Goal: Information Seeking & Learning: Learn about a topic

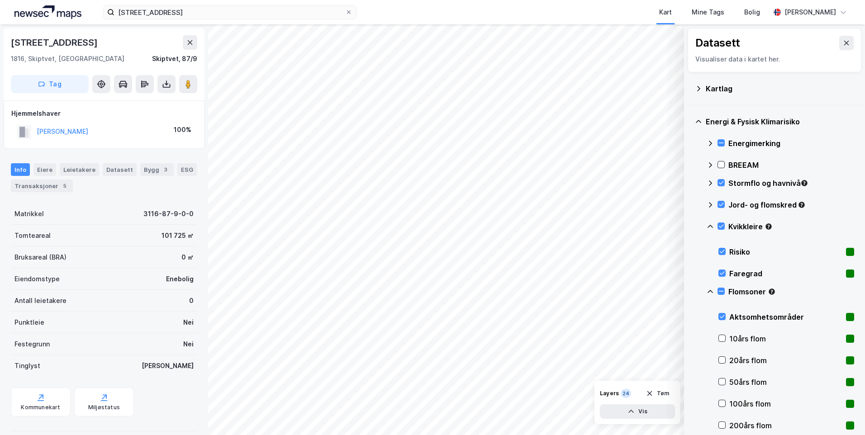
scroll to position [49, 0]
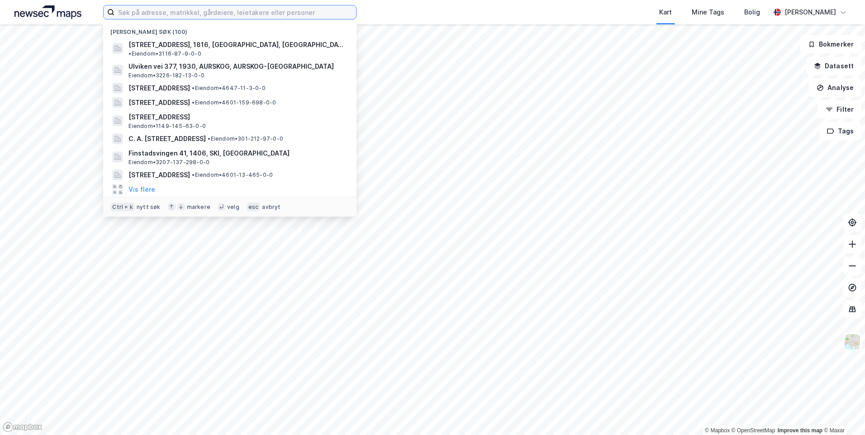
click at [214, 13] on input at bounding box center [235, 12] width 242 height 14
paste input "Monrads gate 1 E"
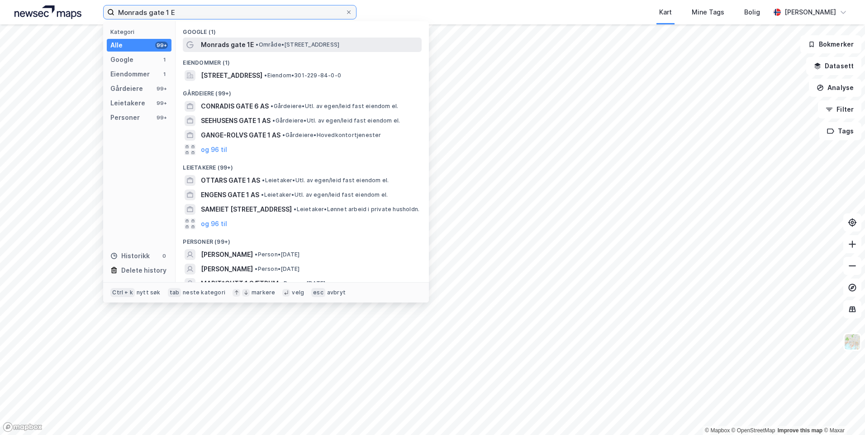
type input "Monrads gate 1 E"
click at [251, 43] on span "Monrads gate 1E" at bounding box center [227, 44] width 53 height 11
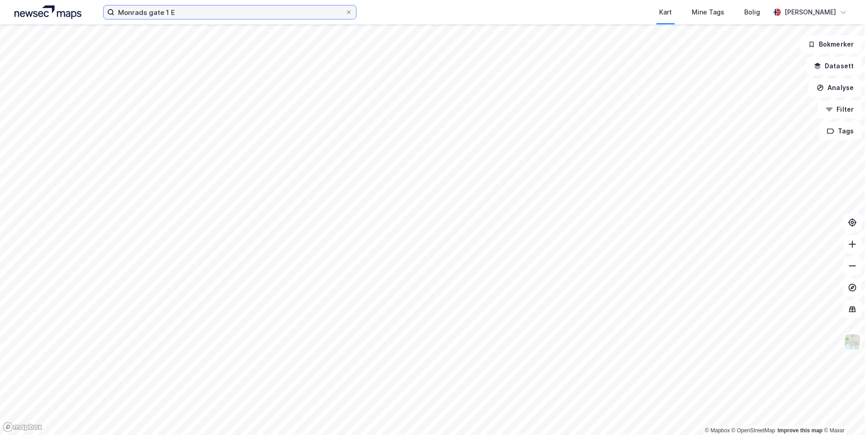
click at [249, 10] on input "Monrads gate 1 E" at bounding box center [229, 12] width 231 height 14
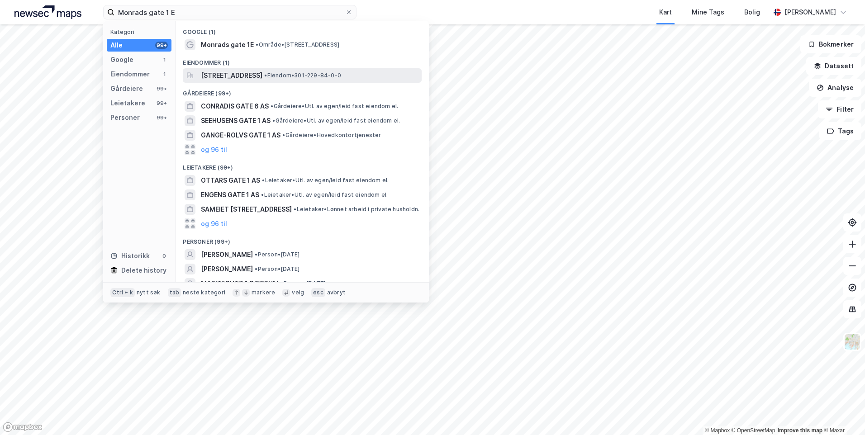
click at [261, 72] on span "Monrads gate 1E, 0577, OSLO, OSLO" at bounding box center [232, 75] width 62 height 11
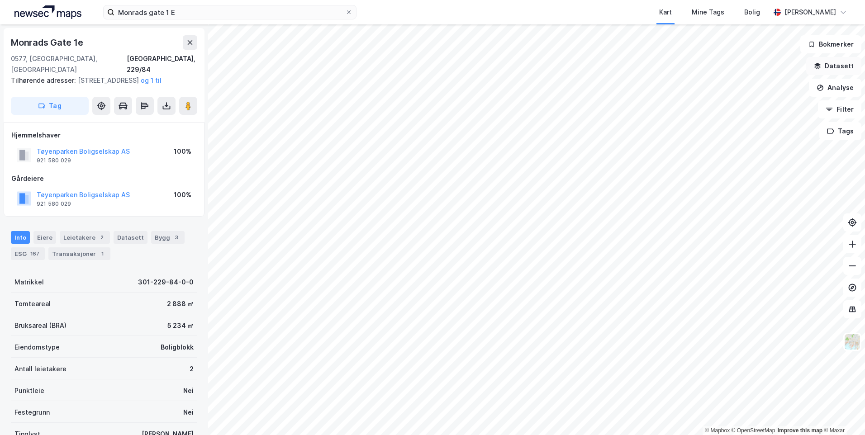
click at [840, 68] on button "Datasett" at bounding box center [833, 66] width 55 height 18
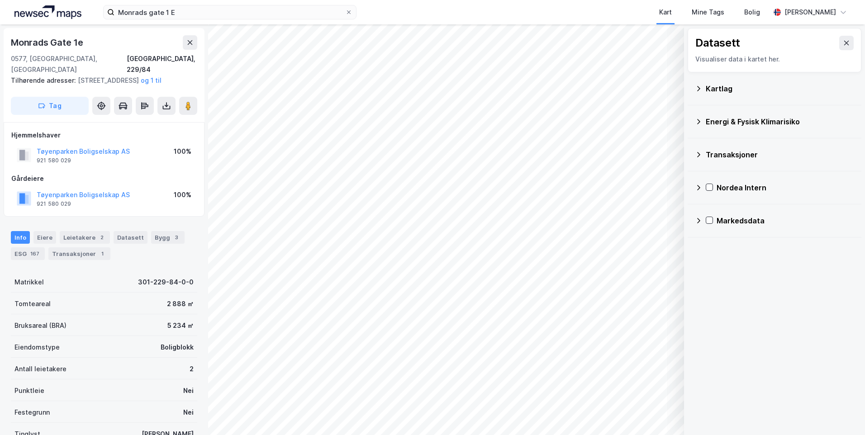
click at [696, 86] on icon at bounding box center [698, 88] width 7 height 7
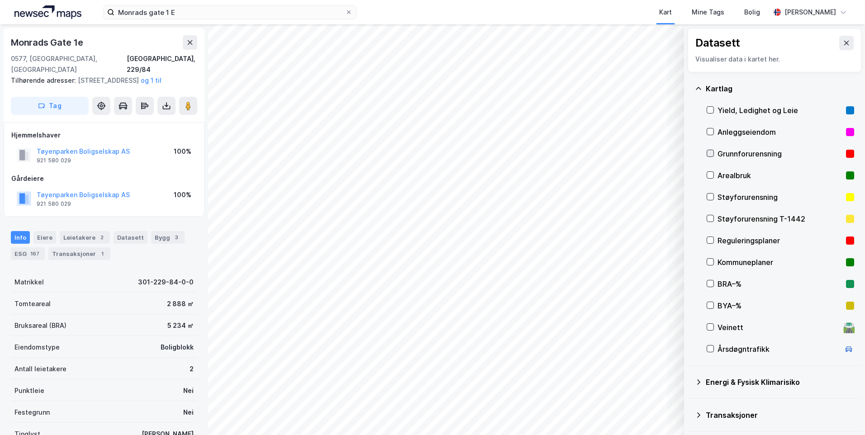
click at [711, 151] on icon at bounding box center [710, 153] width 6 height 6
click at [695, 89] on icon at bounding box center [698, 88] width 7 height 7
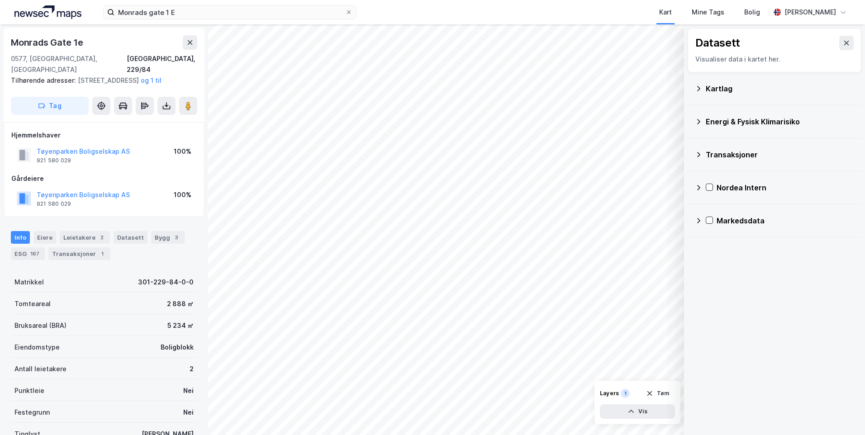
click at [698, 123] on icon at bounding box center [698, 121] width 7 height 7
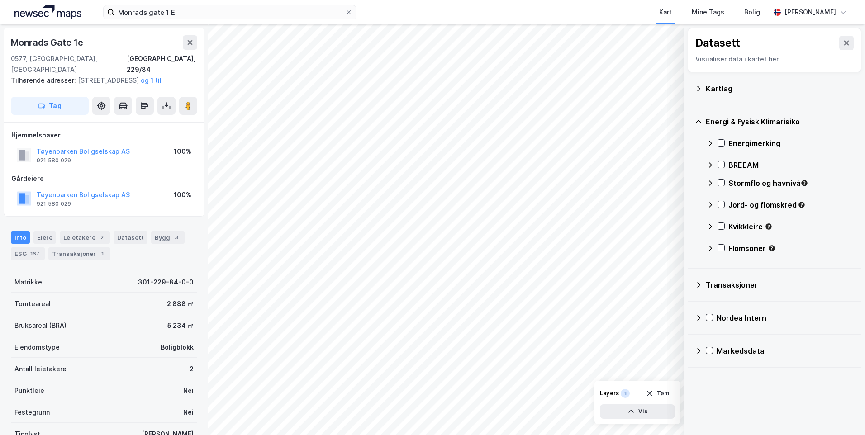
click at [707, 142] on icon at bounding box center [710, 143] width 7 height 7
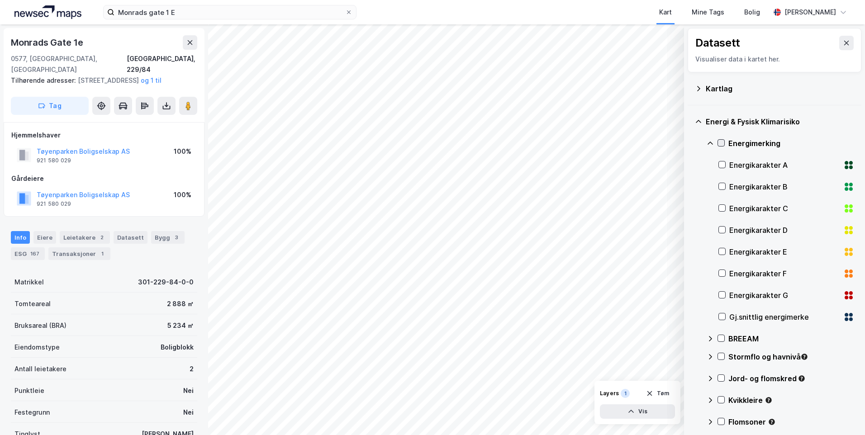
click at [720, 143] on icon at bounding box center [721, 143] width 6 height 6
click at [723, 315] on icon at bounding box center [722, 317] width 6 height 6
click at [719, 142] on icon at bounding box center [721, 143] width 6 height 6
click at [723, 295] on icon at bounding box center [722, 295] width 5 height 3
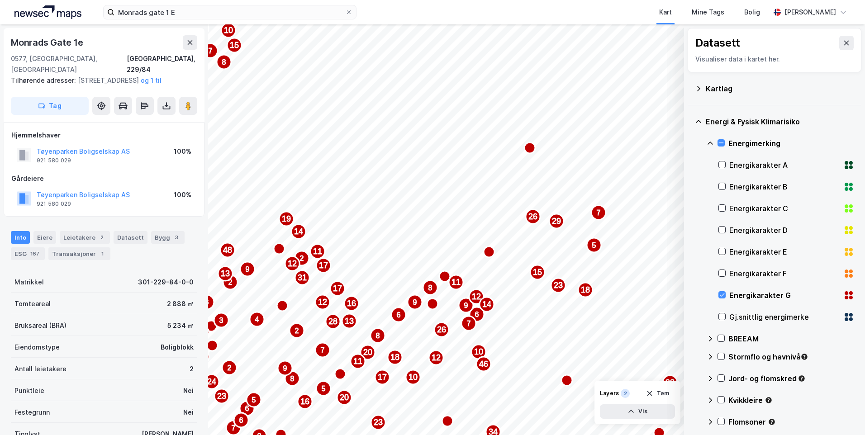
click at [708, 143] on icon at bounding box center [710, 143] width 7 height 7
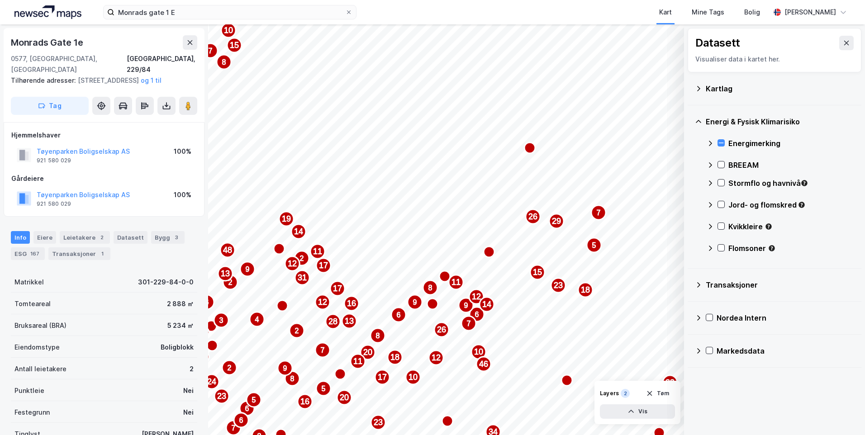
click at [698, 88] on icon at bounding box center [698, 88] width 7 height 7
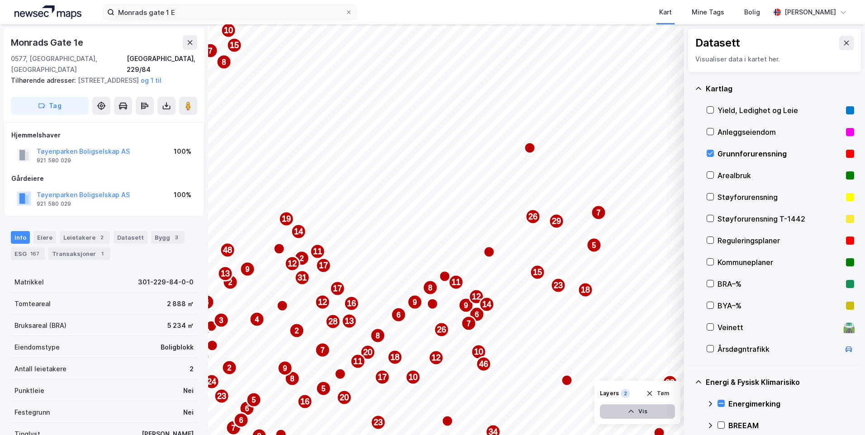
click at [664, 409] on button "Vis" at bounding box center [637, 411] width 75 height 14
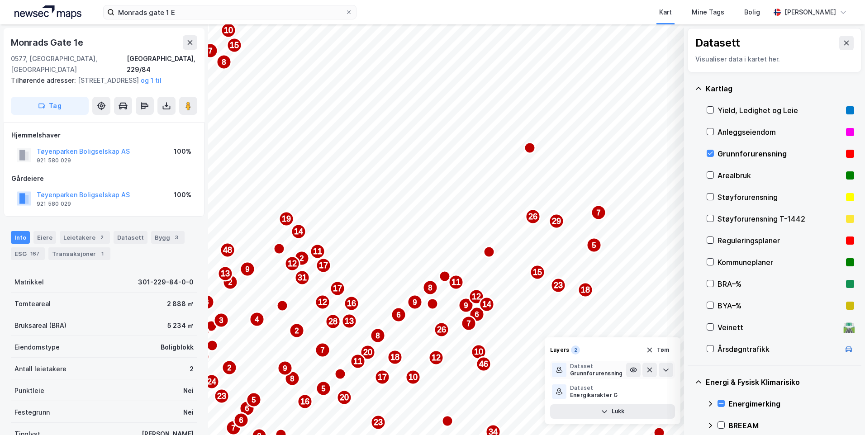
click at [615, 371] on div "Grunnforurensning" at bounding box center [596, 373] width 52 height 7
click at [666, 371] on icon at bounding box center [665, 370] width 5 height 3
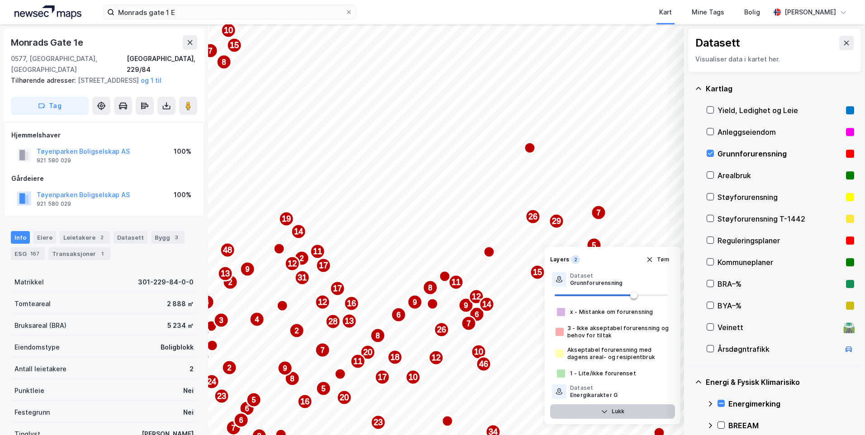
click at [601, 410] on icon "button" at bounding box center [604, 411] width 7 height 7
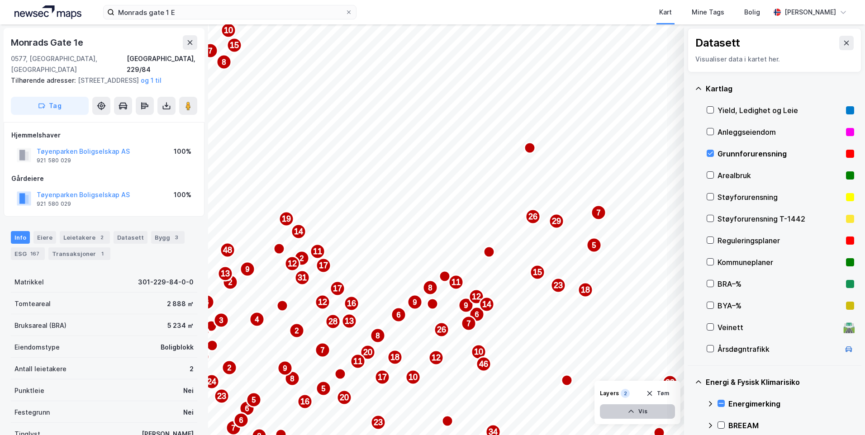
click at [699, 90] on icon at bounding box center [698, 88] width 7 height 7
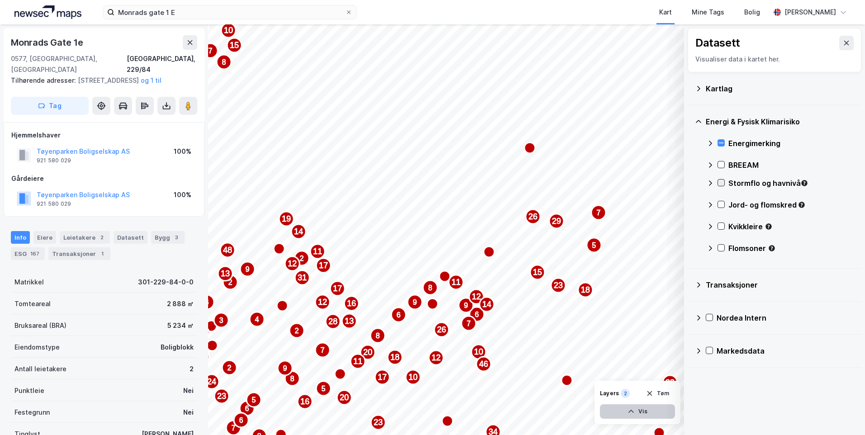
click at [723, 179] on div at bounding box center [721, 182] width 7 height 7
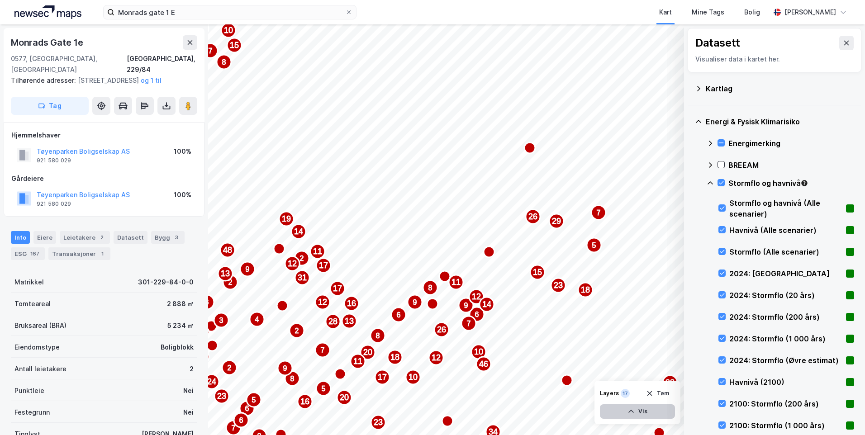
click at [710, 181] on icon at bounding box center [710, 183] width 7 height 7
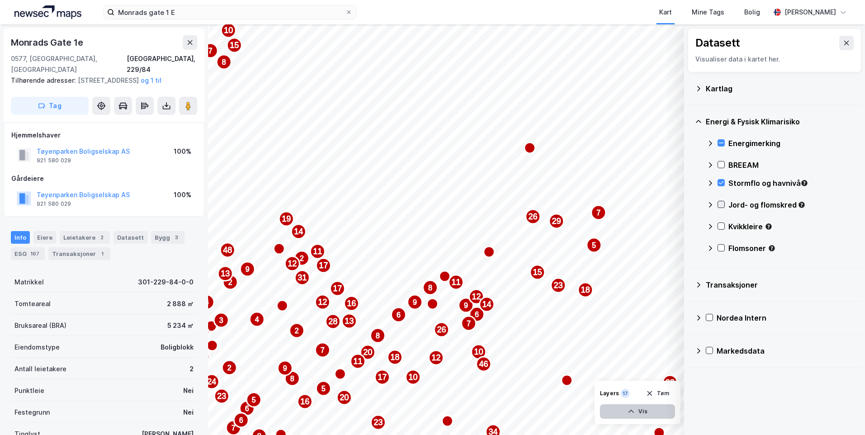
click at [723, 203] on icon at bounding box center [721, 204] width 6 height 6
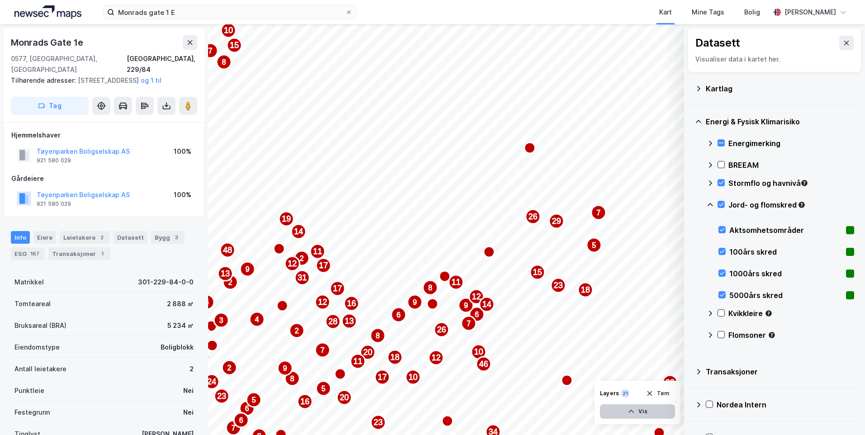
click at [709, 200] on div "Jord- og flomskred" at bounding box center [780, 209] width 147 height 22
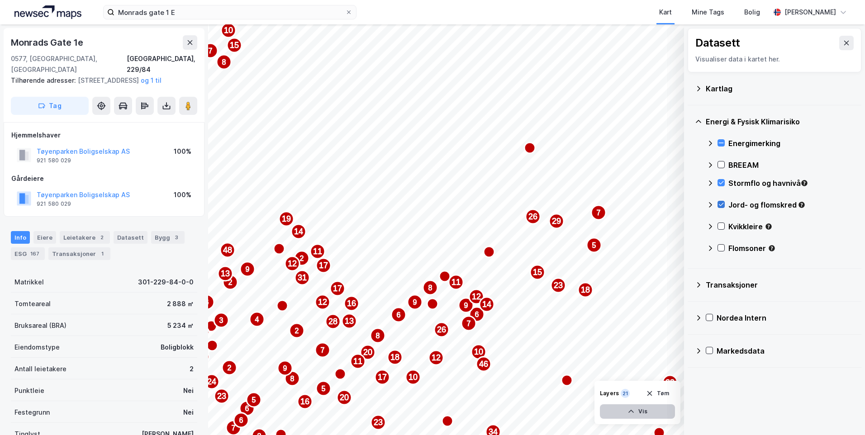
click at [723, 201] on div at bounding box center [721, 204] width 7 height 7
click at [710, 203] on icon at bounding box center [710, 204] width 3 height 5
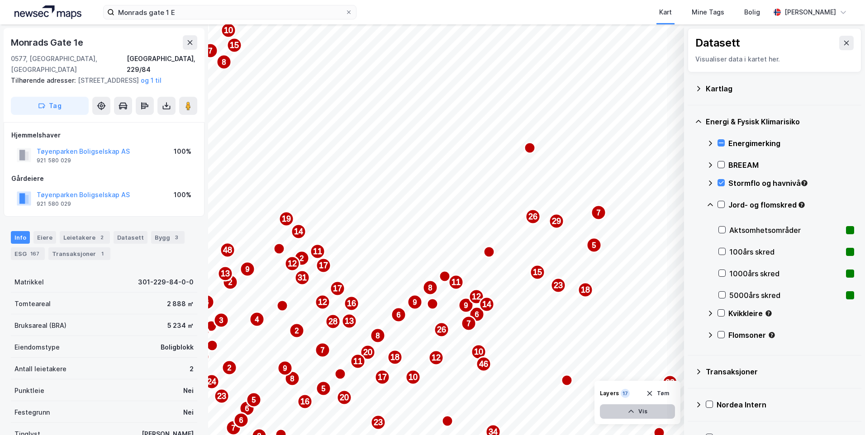
click at [708, 202] on icon at bounding box center [710, 204] width 7 height 7
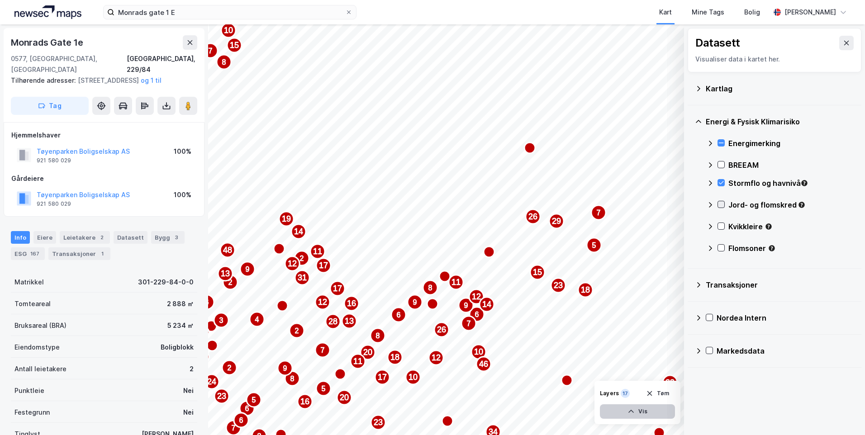
click at [720, 202] on icon at bounding box center [721, 204] width 6 height 6
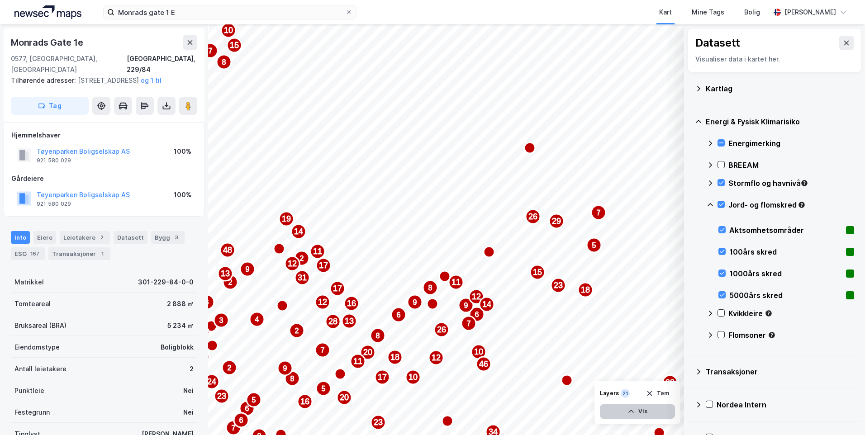
click at [709, 201] on icon at bounding box center [710, 204] width 7 height 7
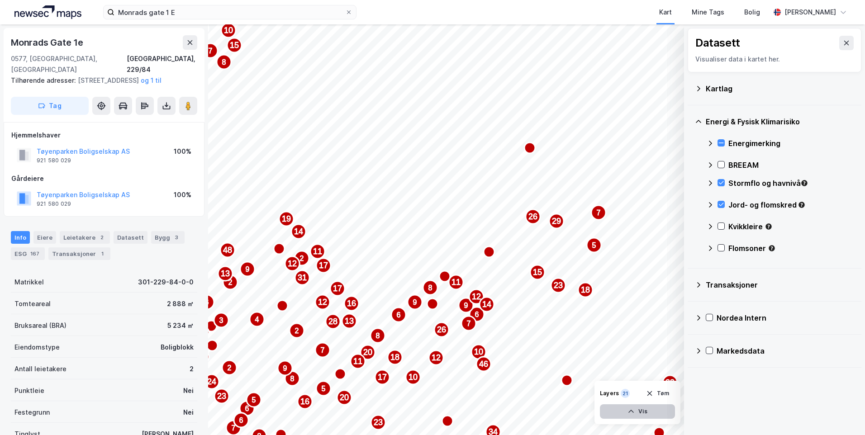
click at [724, 223] on div at bounding box center [721, 226] width 7 height 7
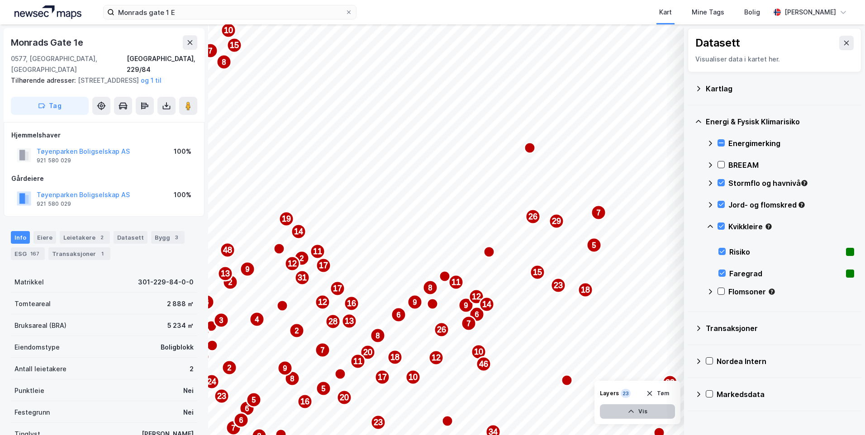
click at [708, 222] on div "Kvikkleire" at bounding box center [780, 230] width 147 height 22
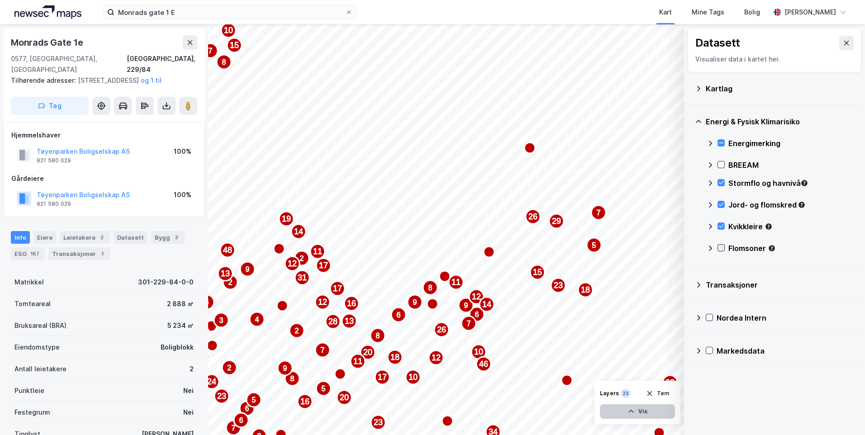
click at [723, 251] on icon at bounding box center [721, 248] width 6 height 6
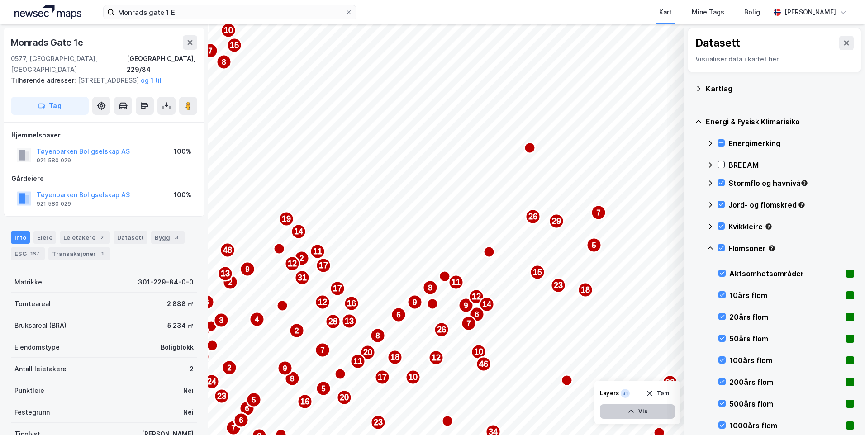
click at [711, 248] on icon at bounding box center [710, 248] width 5 height 3
